Goal: Task Accomplishment & Management: Use online tool/utility

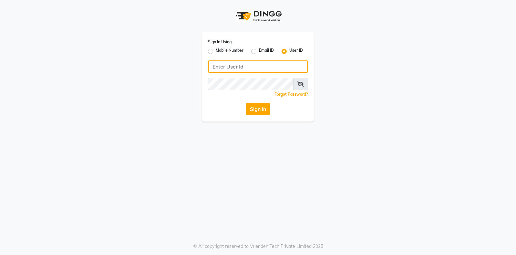
click at [228, 70] on input "Username" at bounding box center [258, 66] width 100 height 12
type input "exhale7"
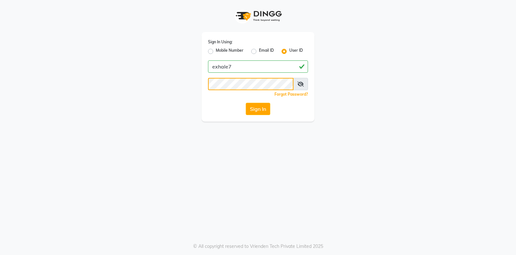
click at [246, 103] on button "Sign In" at bounding box center [258, 109] width 25 height 12
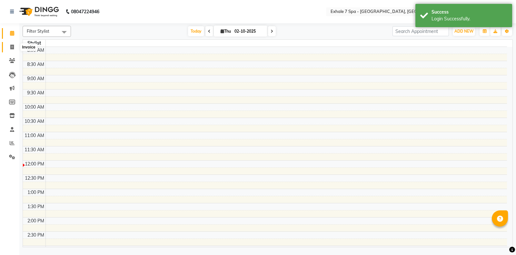
select select "en"
click at [8, 47] on span at bounding box center [11, 47] width 11 height 7
select select "service"
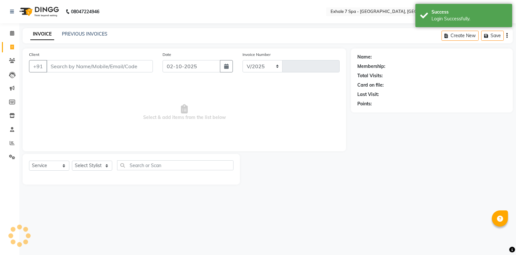
select select "4480"
type input "1805"
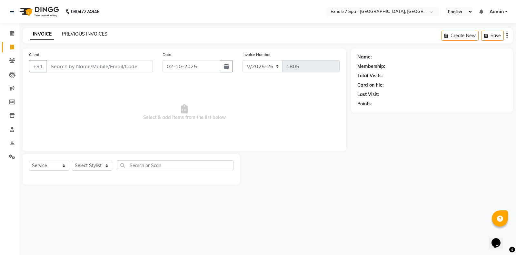
click at [79, 31] on link "PREVIOUS INVOICES" at bounding box center [85, 34] width 46 height 6
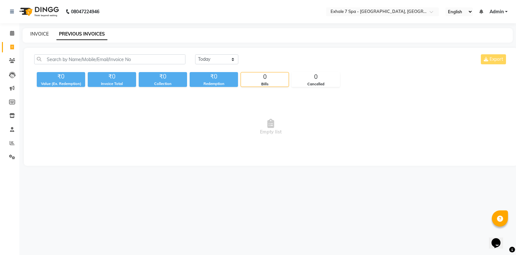
click at [40, 35] on link "INVOICE" at bounding box center [39, 34] width 18 height 6
select select "service"
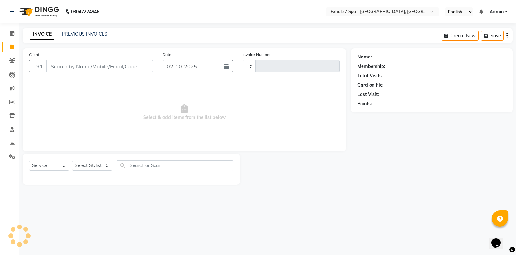
type input "1805"
select select "4480"
click at [69, 30] on div "INVOICE PREVIOUS INVOICES Create New Save" at bounding box center [268, 35] width 491 height 15
click at [69, 33] on link "PREVIOUS INVOICES" at bounding box center [85, 34] width 46 height 6
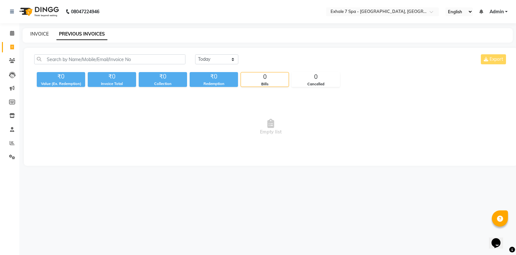
click at [34, 35] on link "INVOICE" at bounding box center [39, 34] width 18 height 6
select select "service"
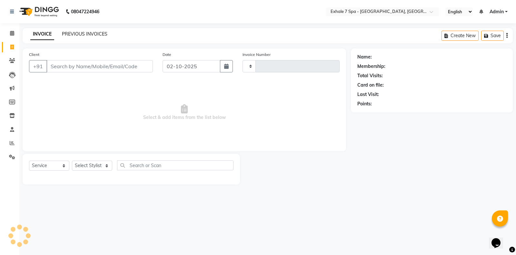
type input "1805"
select select "4480"
click at [83, 32] on link "PREVIOUS INVOICES" at bounding box center [85, 34] width 46 height 6
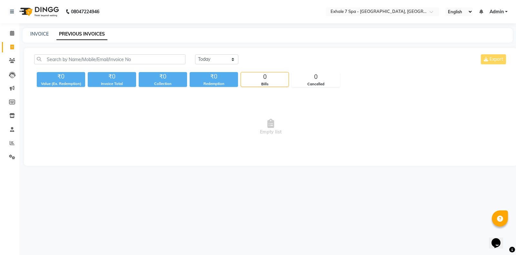
click at [30, 32] on div "INVOICE PREVIOUS INVOICES" at bounding box center [264, 34] width 483 height 7
click at [88, 34] on link "PREVIOUS INVOICES" at bounding box center [81, 34] width 51 height 12
click at [32, 35] on link "INVOICE" at bounding box center [39, 34] width 18 height 6
select select "service"
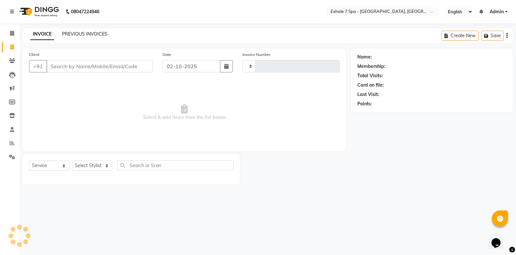
type input "1805"
select select "4480"
click at [72, 36] on link "PREVIOUS INVOICES" at bounding box center [85, 34] width 46 height 6
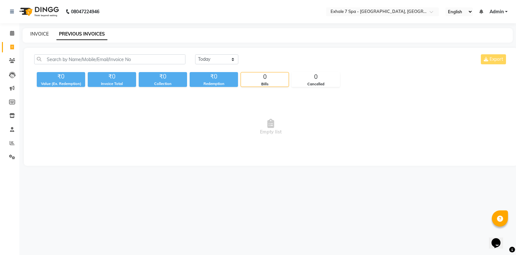
click at [35, 36] on link "INVOICE" at bounding box center [39, 34] width 18 height 6
select select "4480"
select select "service"
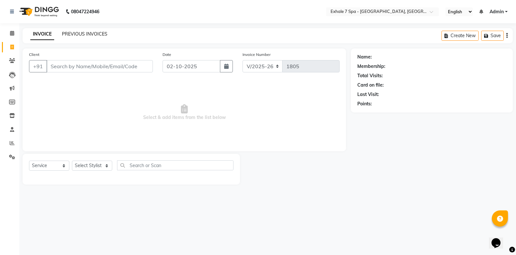
click at [91, 32] on link "PREVIOUS INVOICES" at bounding box center [85, 34] width 46 height 6
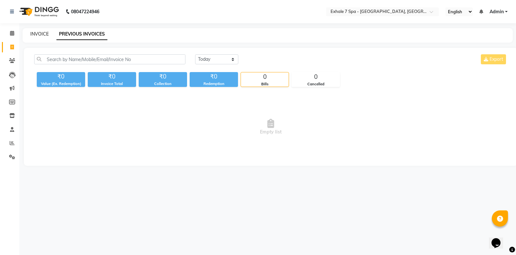
click at [42, 33] on link "INVOICE" at bounding box center [39, 34] width 18 height 6
select select "4480"
select select "service"
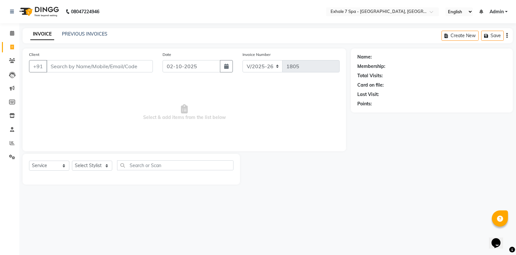
drag, startPoint x: 85, startPoint y: 68, endPoint x: 78, endPoint y: 71, distance: 7.2
click at [85, 68] on input "Client" at bounding box center [99, 66] width 107 height 12
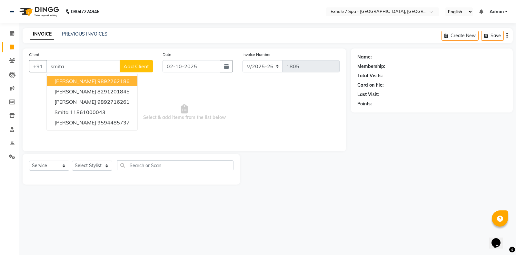
click at [100, 76] on button "[PERSON_NAME] 9892262186" at bounding box center [92, 81] width 91 height 10
type input "9892262186"
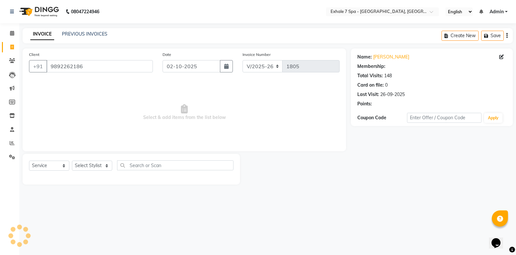
select select "1: Object"
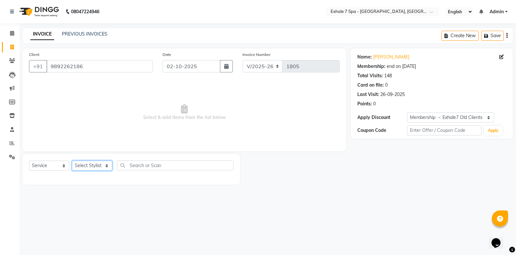
click at [95, 163] on select "Select Stylist [PERSON_NAME] [PERSON_NAME] Faraheem [PERSON_NAME] [PERSON_NAME]…" at bounding box center [92, 165] width 40 height 10
select select "37082"
click at [72, 160] on select "Select Stylist [PERSON_NAME] [PERSON_NAME] Faraheem [PERSON_NAME] [PERSON_NAME]…" at bounding box center [92, 165] width 40 height 10
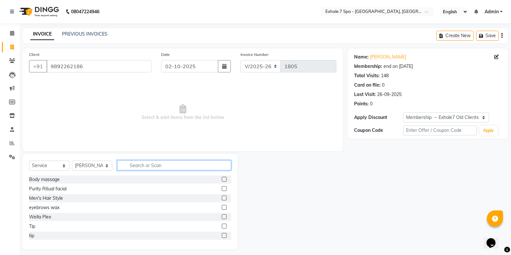
click at [141, 162] on input "text" at bounding box center [174, 165] width 114 height 10
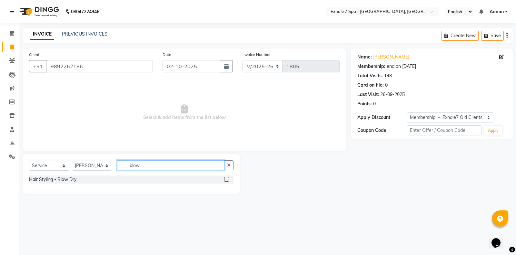
type input "blow"
click at [223, 178] on div "Hair Styling - Blow Dry" at bounding box center [131, 179] width 205 height 8
click at [226, 180] on label at bounding box center [226, 179] width 5 height 5
click at [226, 180] on input "checkbox" at bounding box center [226, 179] width 4 height 4
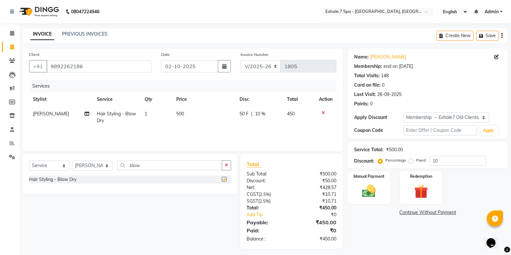
checkbox input "false"
click at [94, 164] on select "Select Stylist [PERSON_NAME] [PERSON_NAME] Faraheem [PERSON_NAME] [PERSON_NAME]…" at bounding box center [92, 165] width 40 height 10
select select "71278"
click at [72, 160] on select "Select Stylist [PERSON_NAME] [PERSON_NAME] Faraheem [PERSON_NAME] [PERSON_NAME]…" at bounding box center [92, 165] width 40 height 10
click at [223, 164] on button "button" at bounding box center [226, 165] width 9 height 10
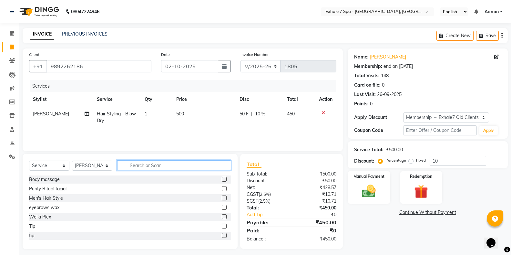
click at [210, 165] on input "text" at bounding box center [174, 165] width 114 height 10
click at [148, 169] on input "text" at bounding box center [174, 165] width 114 height 10
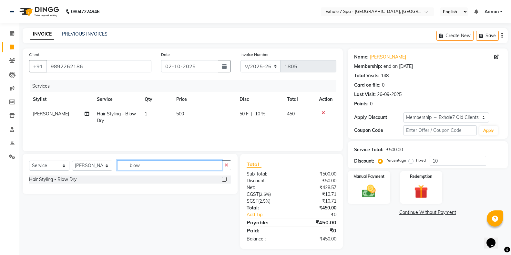
type input "blow"
click at [223, 178] on label at bounding box center [224, 179] width 5 height 5
click at [223, 178] on input "checkbox" at bounding box center [224, 179] width 4 height 4
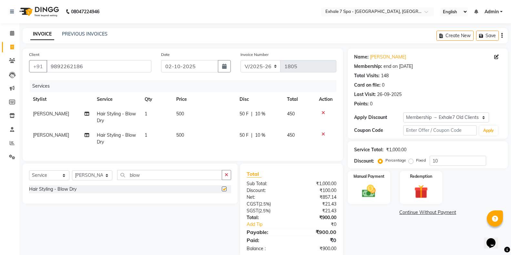
checkbox input "false"
click at [181, 133] on span "500" at bounding box center [180, 135] width 8 height 6
select select "71278"
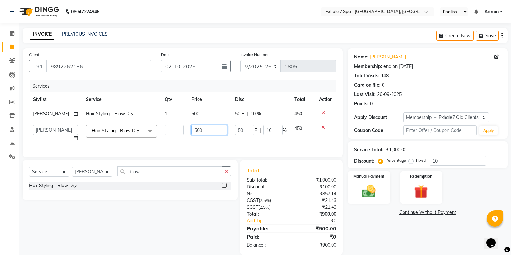
drag, startPoint x: 191, startPoint y: 137, endPoint x: 218, endPoint y: 140, distance: 27.0
click at [192, 135] on input "500" at bounding box center [209, 130] width 36 height 10
click at [325, 129] on div at bounding box center [326, 127] width 14 height 5
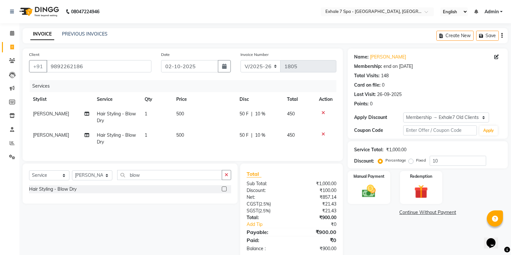
click at [232, 180] on div "Select Service Product Membership Package Voucher Prepaid Gift Card Select Styl…" at bounding box center [130, 183] width 215 height 40
click at [322, 135] on icon at bounding box center [323, 134] width 4 height 5
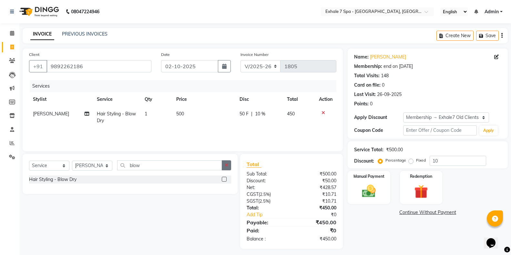
click at [228, 165] on icon "button" at bounding box center [227, 165] width 4 height 5
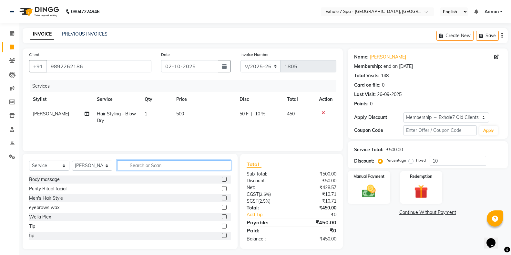
click at [169, 167] on input "text" at bounding box center [174, 165] width 114 height 10
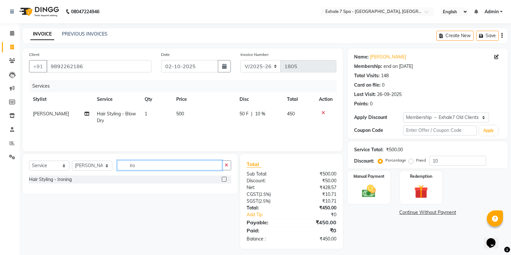
type input "iro"
click at [224, 177] on label at bounding box center [224, 179] width 5 height 5
click at [224, 177] on input "checkbox" at bounding box center [224, 179] width 4 height 4
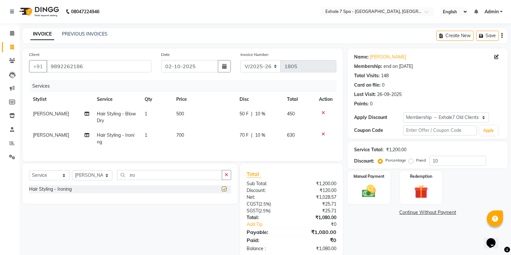
checkbox input "false"
click at [177, 134] on span "700" at bounding box center [180, 135] width 8 height 6
select select "71278"
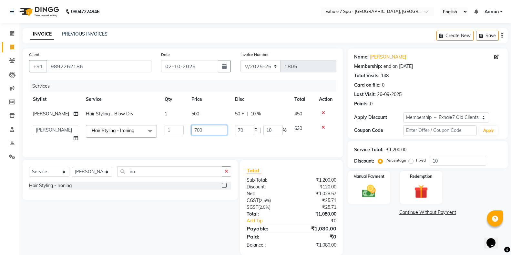
click at [192, 135] on input "700" at bounding box center [209, 130] width 36 height 10
type input "600"
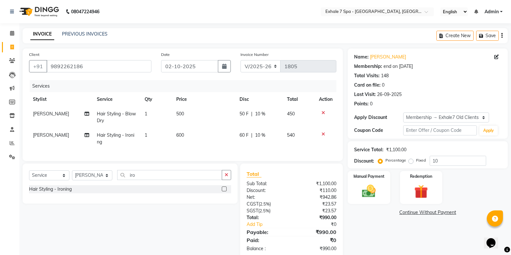
click at [210, 149] on td "600" at bounding box center [203, 138] width 63 height 21
select select "71278"
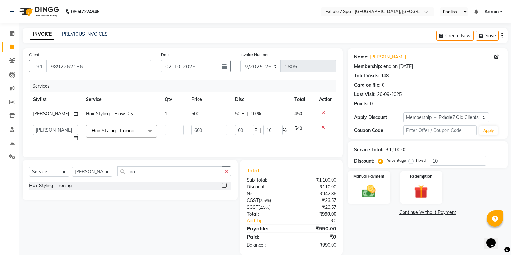
scroll to position [22, 0]
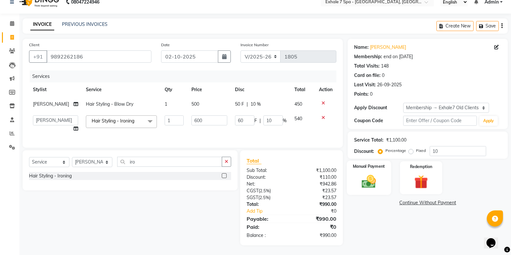
click at [372, 174] on img at bounding box center [368, 181] width 23 height 16
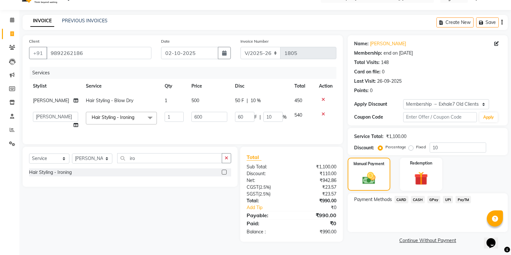
click at [399, 196] on span "CARD" at bounding box center [401, 199] width 14 height 7
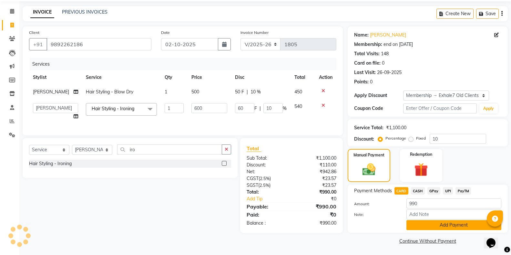
click at [442, 224] on button "Add Payment" at bounding box center [453, 225] width 95 height 10
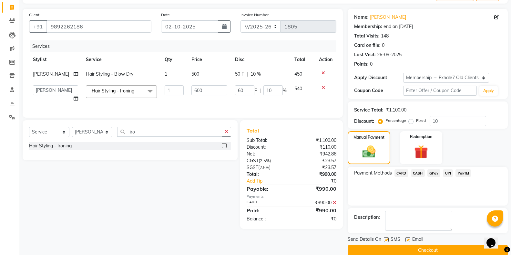
scroll to position [50, 0]
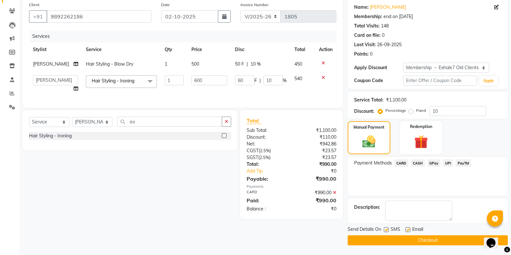
click at [402, 236] on button "Checkout" at bounding box center [428, 240] width 160 height 10
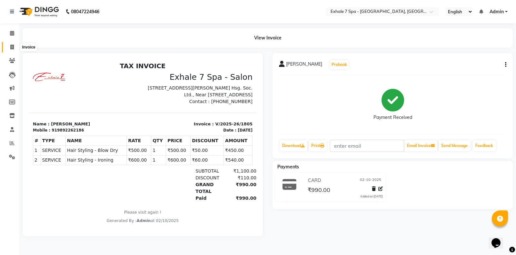
click at [12, 47] on icon at bounding box center [12, 47] width 4 height 5
select select "service"
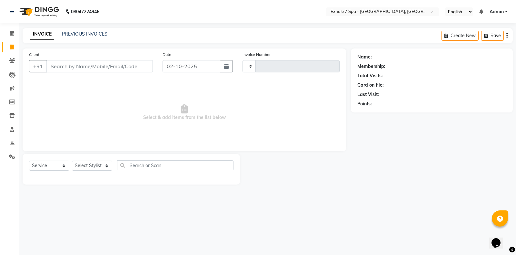
type input "1806"
select select "4480"
